Goal: Navigation & Orientation: Find specific page/section

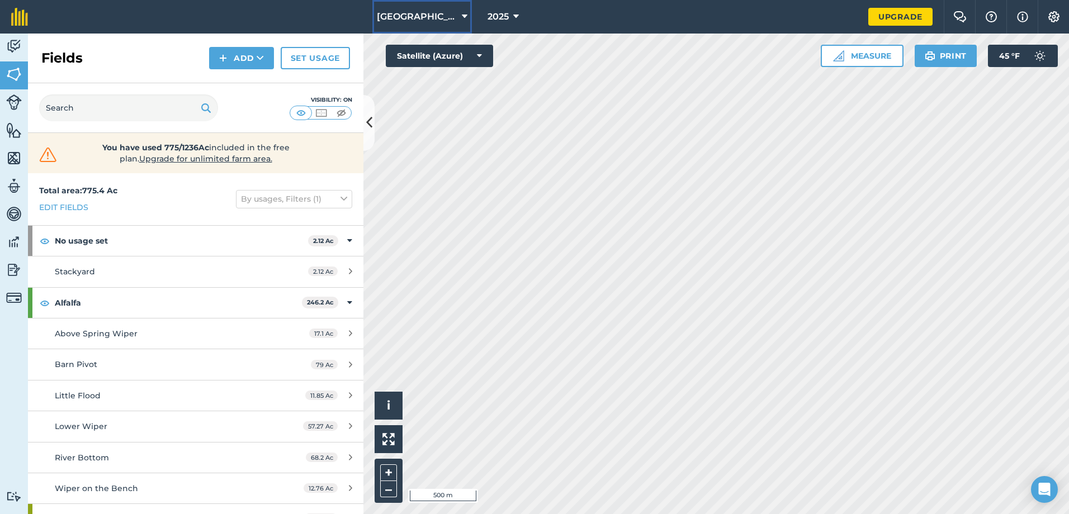
click at [462, 15] on icon at bounding box center [465, 16] width 6 height 13
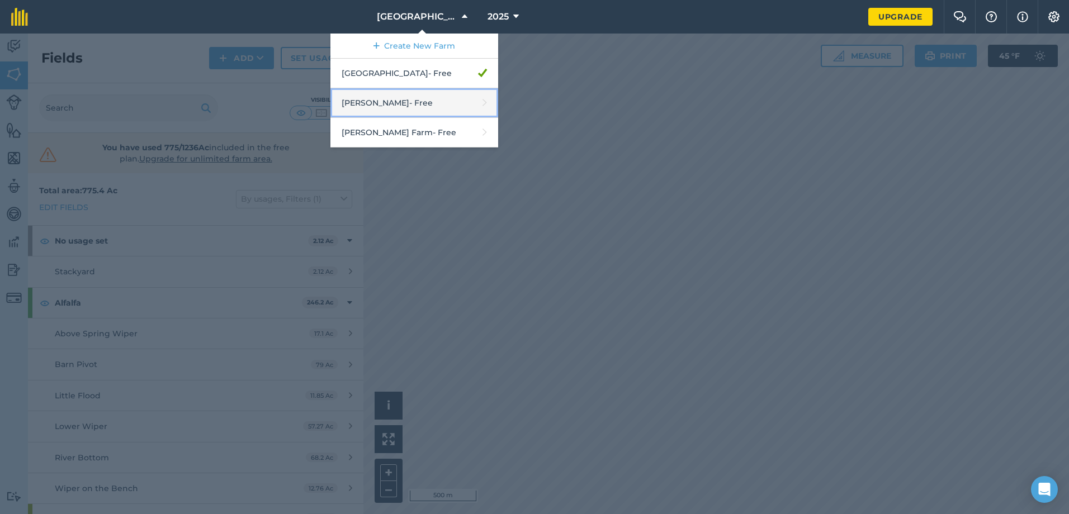
click at [410, 103] on link "[PERSON_NAME] - Free" at bounding box center [414, 103] width 168 height 30
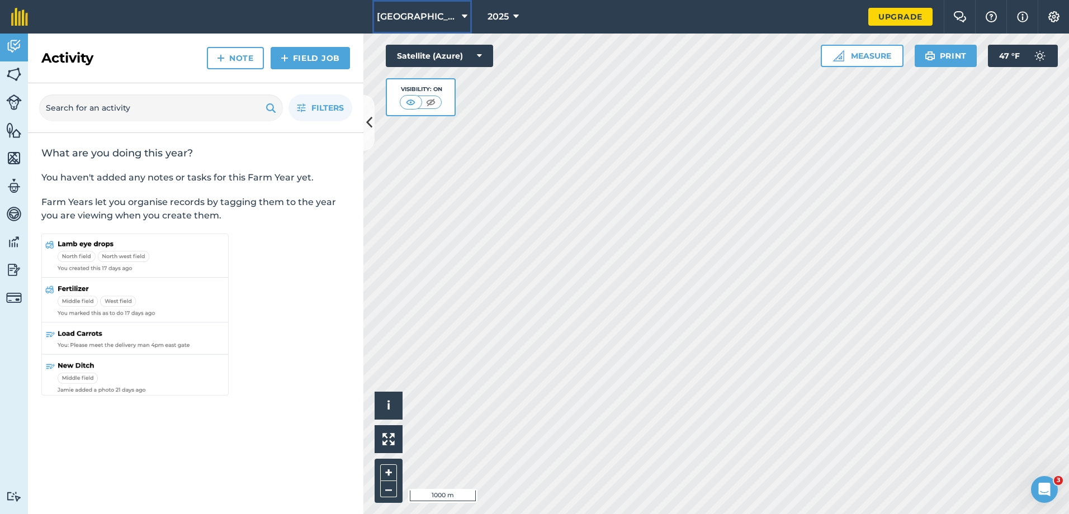
click at [462, 18] on icon at bounding box center [465, 16] width 6 height 13
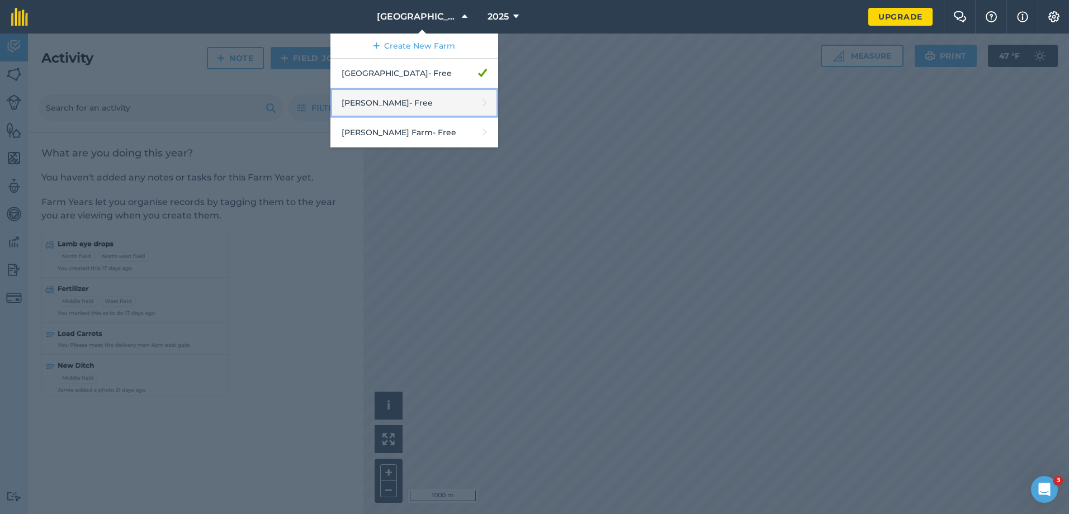
click at [395, 111] on link "[PERSON_NAME] - Free" at bounding box center [414, 103] width 168 height 30
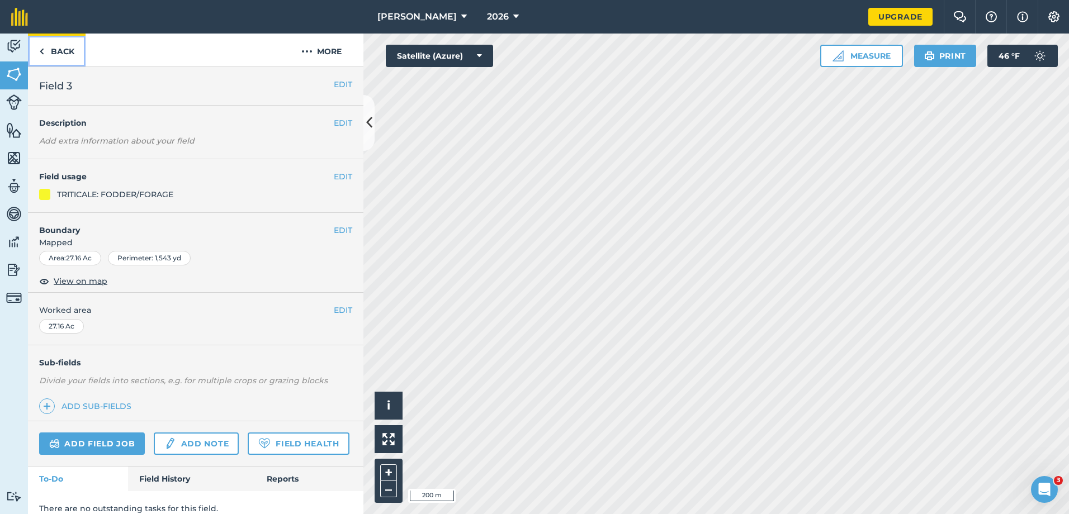
click at [50, 47] on link "Back" at bounding box center [57, 50] width 58 height 33
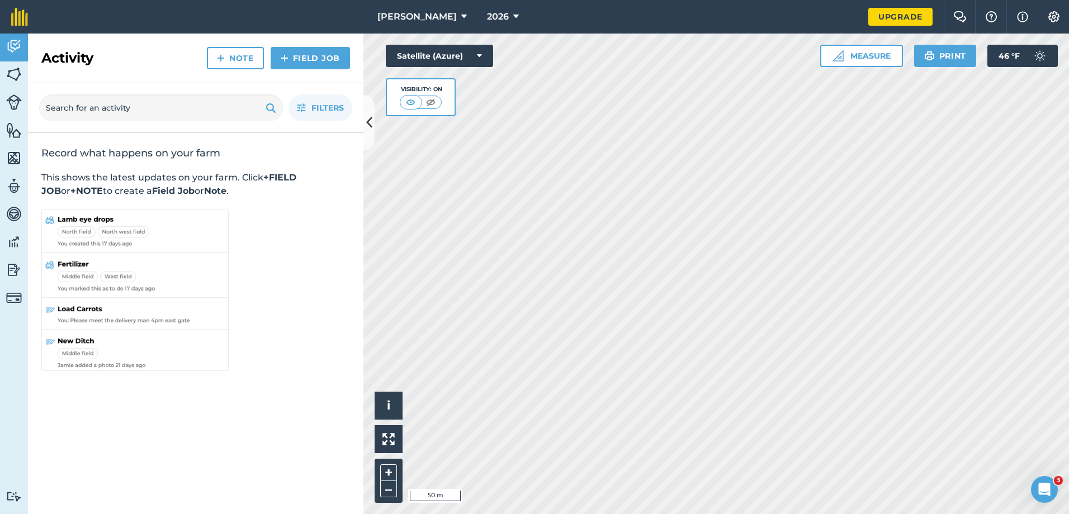
click at [408, 94] on div "Hello i © 2025 TomTom, Microsoft 50 m + – Satellite (Azure) Visibility: On Meas…" at bounding box center [716, 274] width 706 height 481
click at [444, 18] on button "[PERSON_NAME]" at bounding box center [422, 17] width 98 height 34
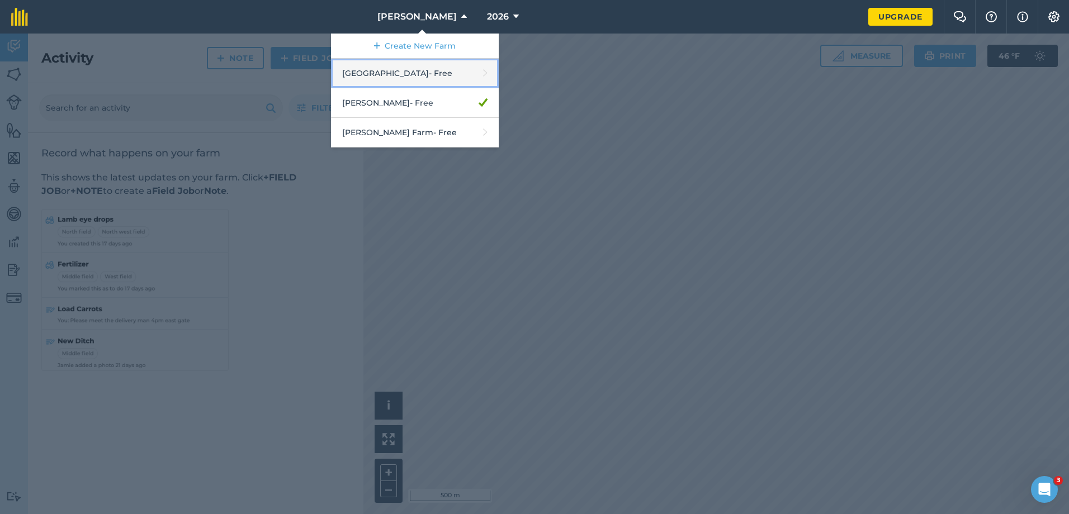
click at [425, 73] on link "Melstone Farm - Free" at bounding box center [415, 74] width 168 height 30
